Goal: Information Seeking & Learning: Find specific fact

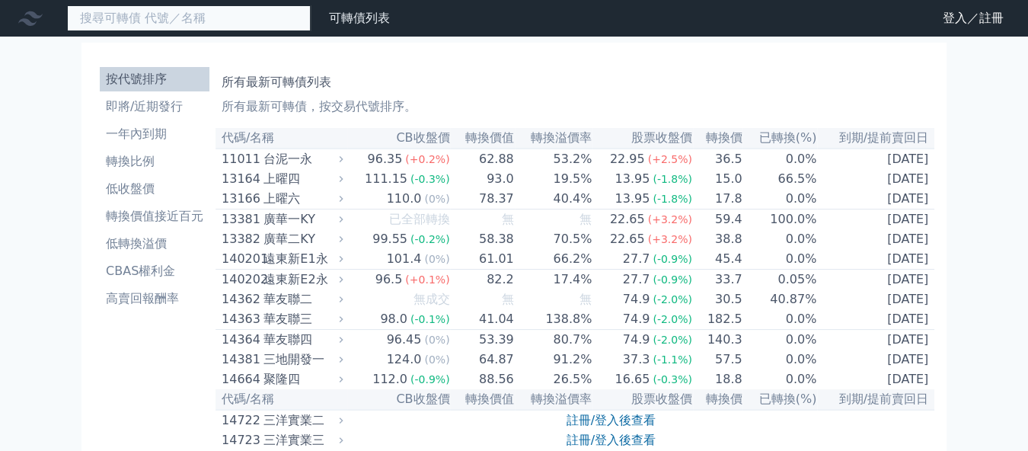
click at [286, 31] on input at bounding box center [189, 18] width 244 height 26
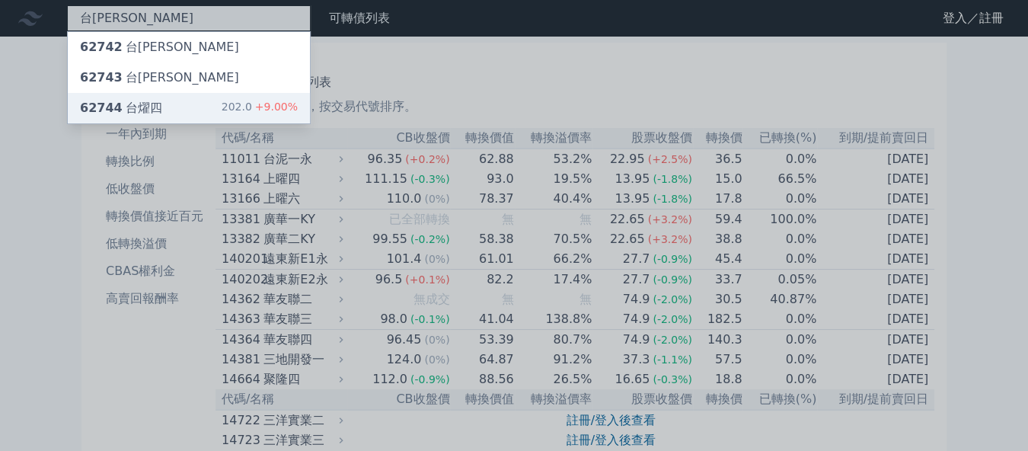
type input "台燿"
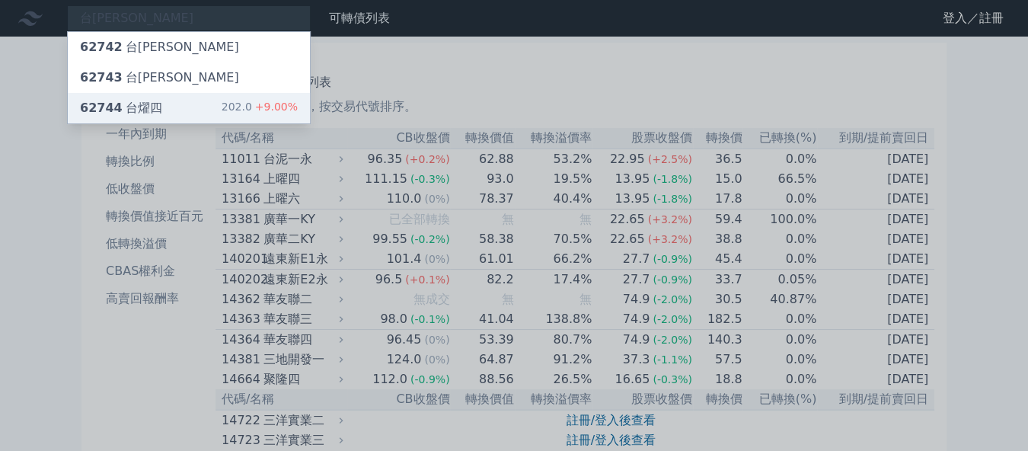
click at [233, 123] on div "62744 台燿四 202.0 +9.00%" at bounding box center [189, 108] width 242 height 30
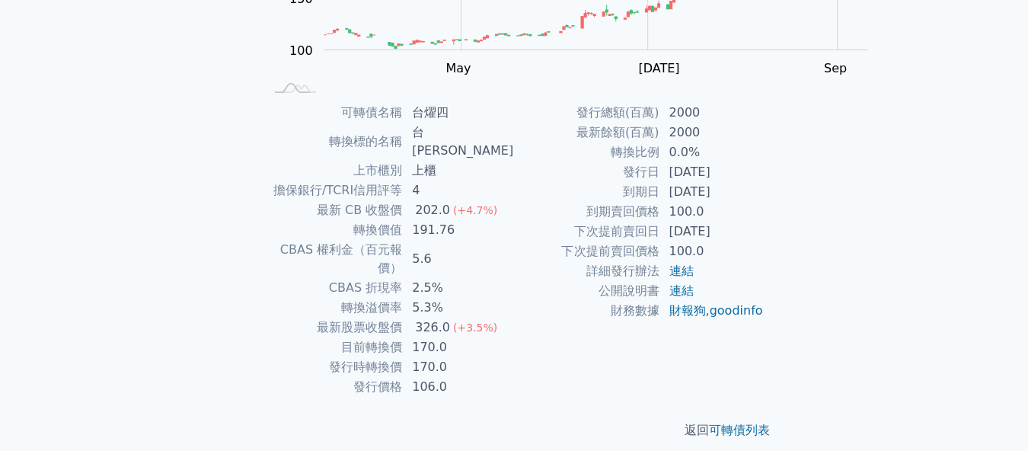
scroll to position [277, 0]
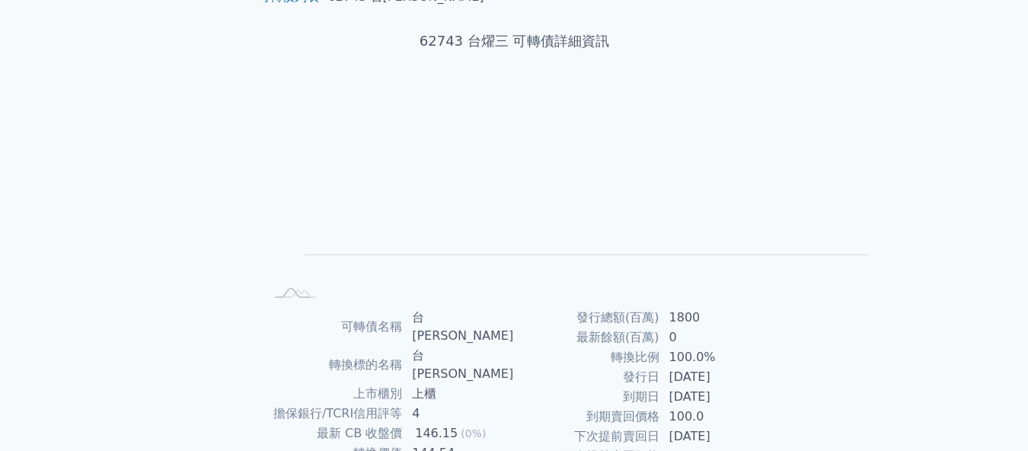
scroll to position [82, 0]
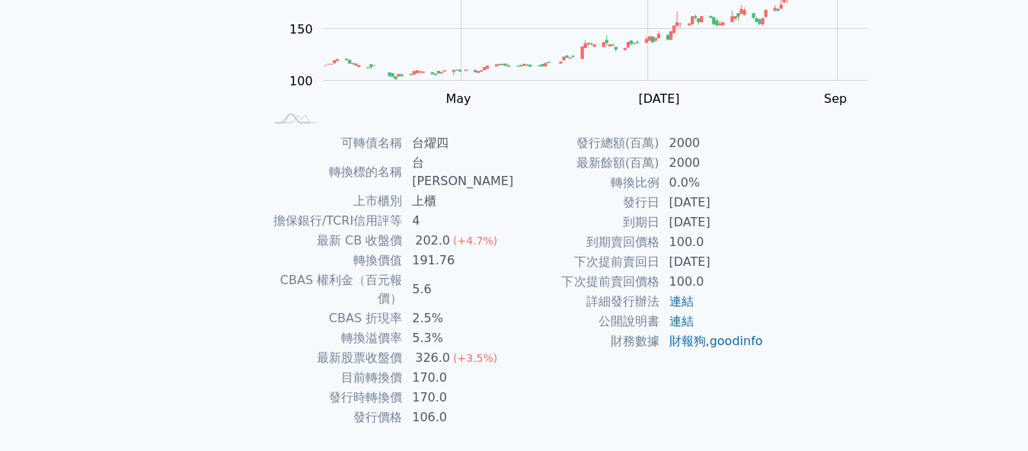
scroll to position [251, 0]
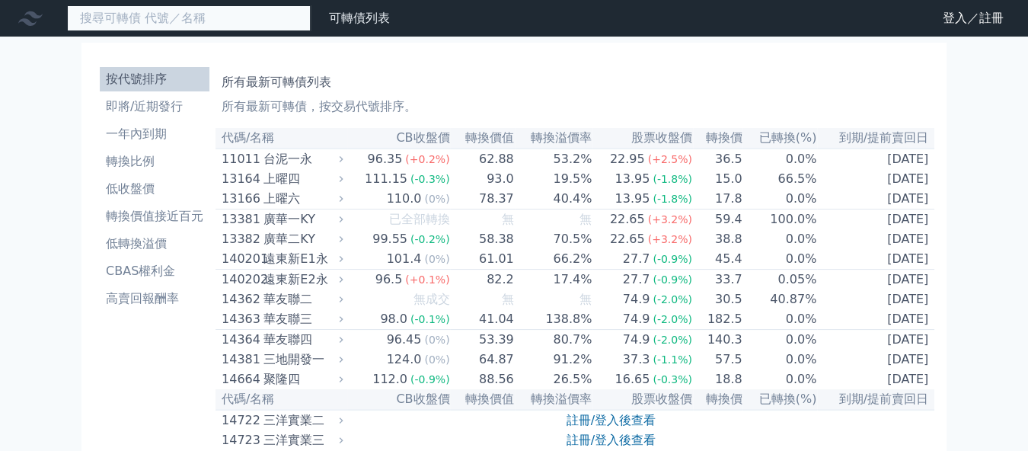
click at [311, 20] on input at bounding box center [189, 18] width 244 height 26
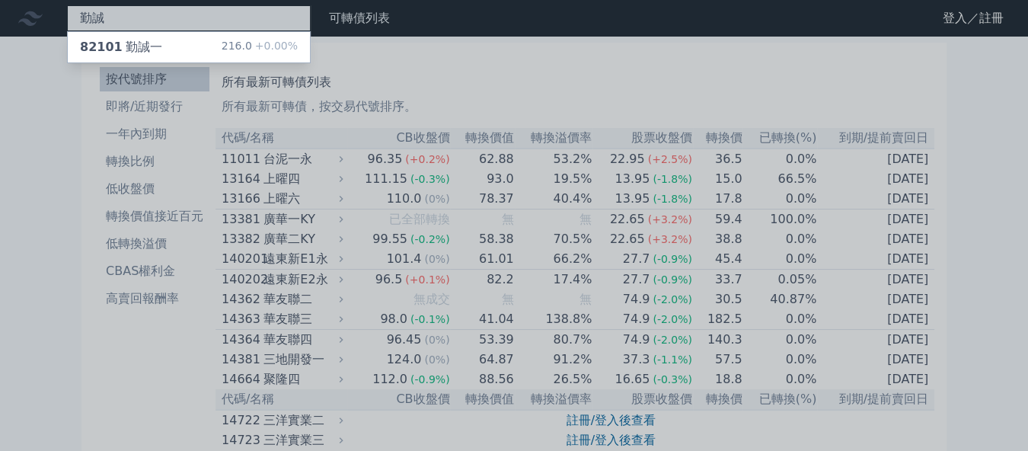
type input "勤誠"
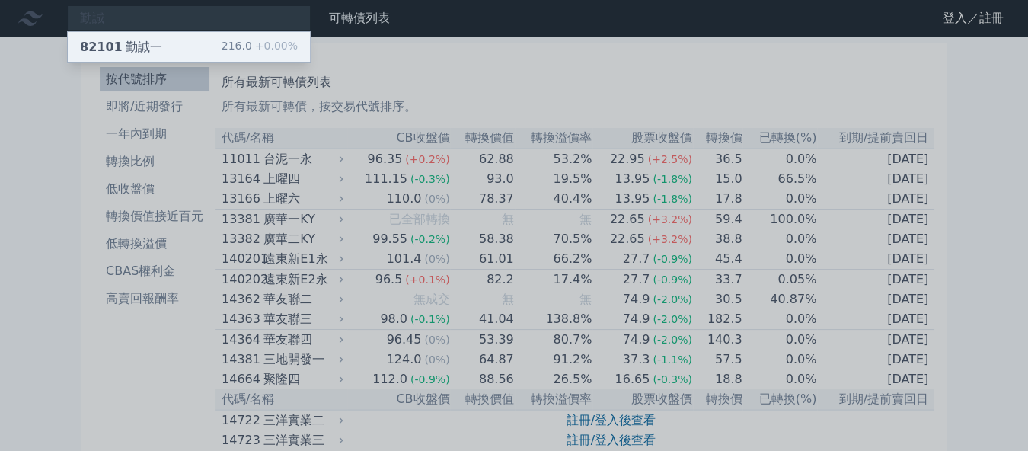
click at [267, 58] on div "82101 勤誠一 216.0 +0.00%" at bounding box center [189, 47] width 242 height 30
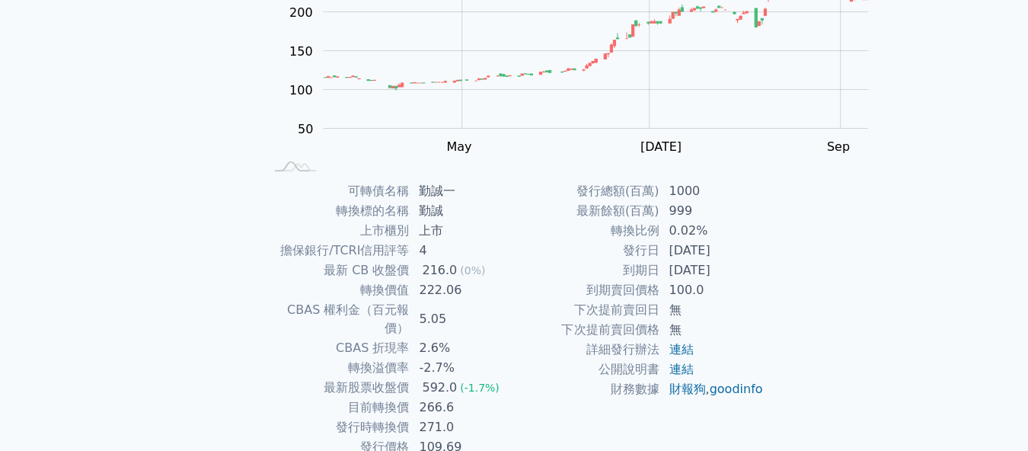
scroll to position [198, 0]
